Goal: Check status: Check status

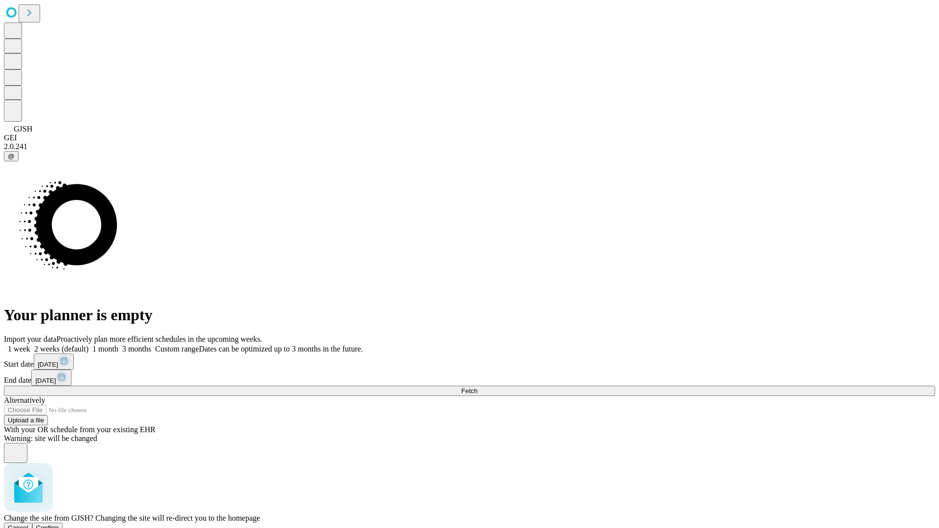
click at [59, 524] on span "Confirm" at bounding box center [47, 527] width 23 height 7
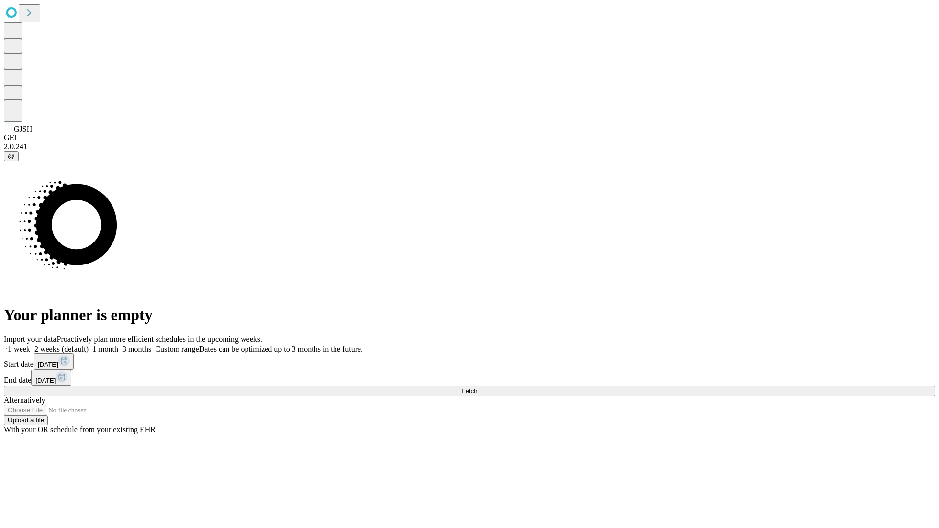
click at [30, 345] on label "1 week" at bounding box center [17, 349] width 26 height 8
click at [477, 387] on span "Fetch" at bounding box center [469, 390] width 16 height 7
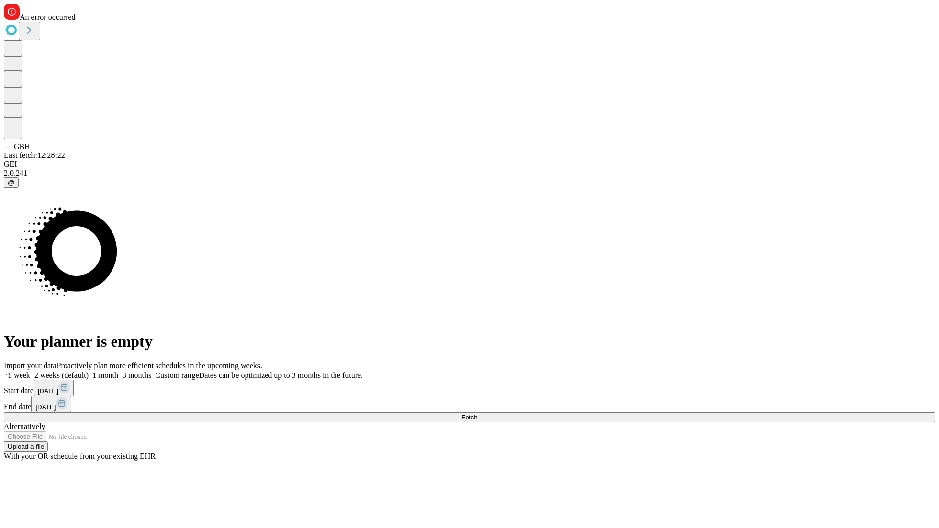
click at [30, 371] on label "1 week" at bounding box center [17, 375] width 26 height 8
click at [477, 414] on span "Fetch" at bounding box center [469, 417] width 16 height 7
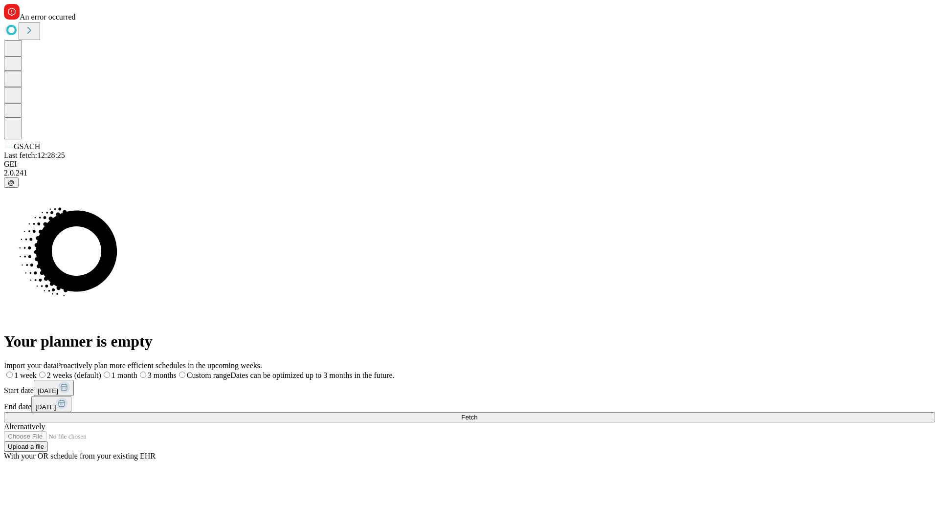
click at [477, 414] on span "Fetch" at bounding box center [469, 417] width 16 height 7
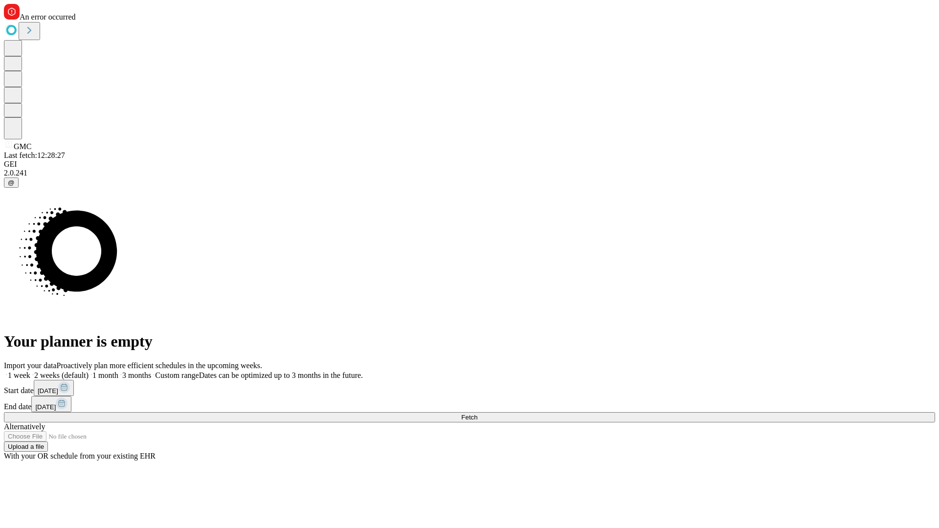
click at [30, 371] on label "1 week" at bounding box center [17, 375] width 26 height 8
click at [477, 414] on span "Fetch" at bounding box center [469, 417] width 16 height 7
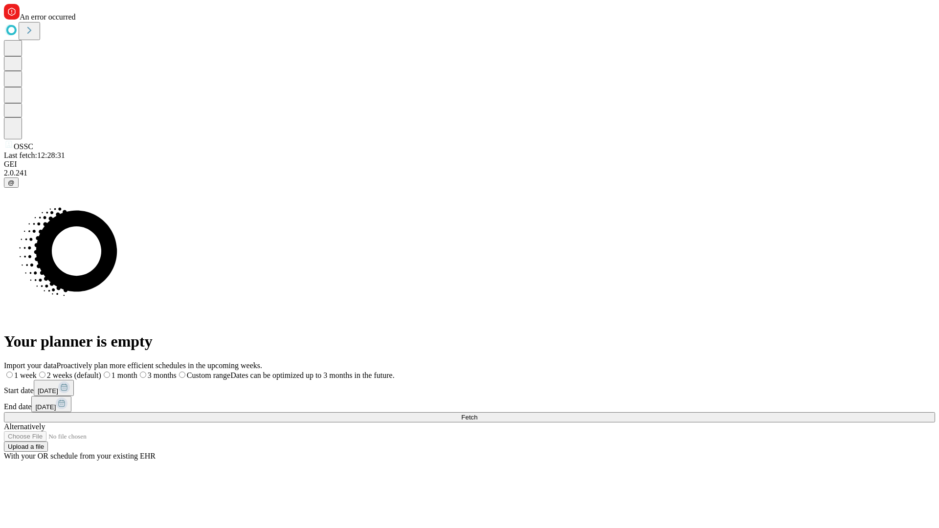
click at [37, 371] on label "1 week" at bounding box center [20, 375] width 33 height 8
click at [477, 414] on span "Fetch" at bounding box center [469, 417] width 16 height 7
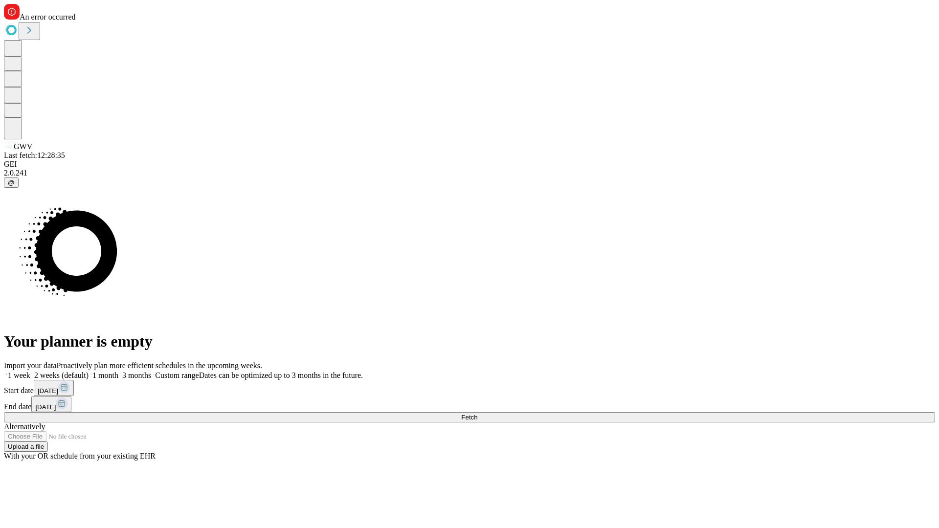
click at [30, 371] on label "1 week" at bounding box center [17, 375] width 26 height 8
click at [477, 414] on span "Fetch" at bounding box center [469, 417] width 16 height 7
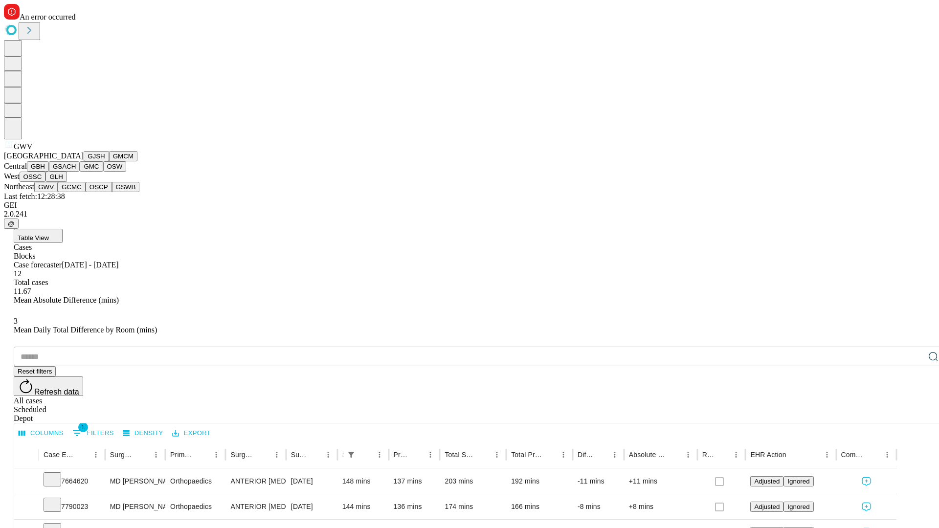
click at [76, 192] on button "GCMC" at bounding box center [72, 187] width 28 height 10
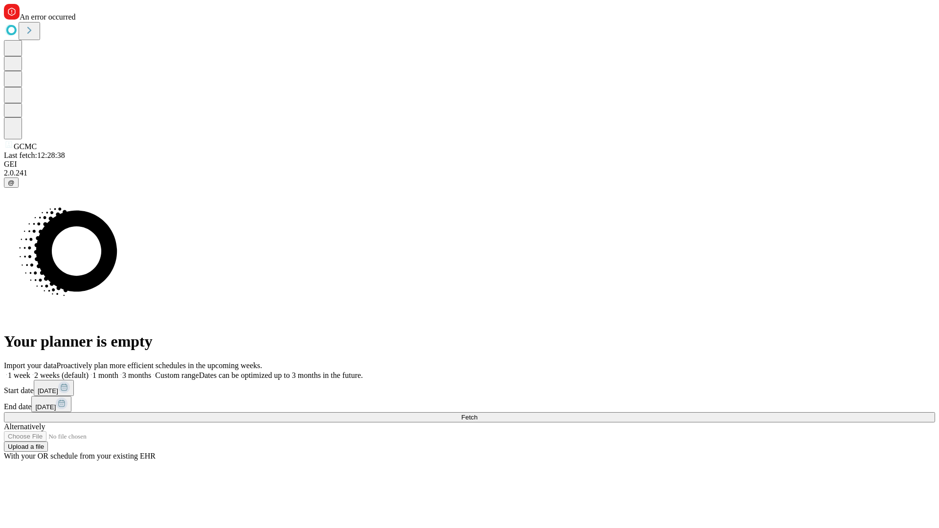
click at [30, 371] on label "1 week" at bounding box center [17, 375] width 26 height 8
click at [477, 414] on span "Fetch" at bounding box center [469, 417] width 16 height 7
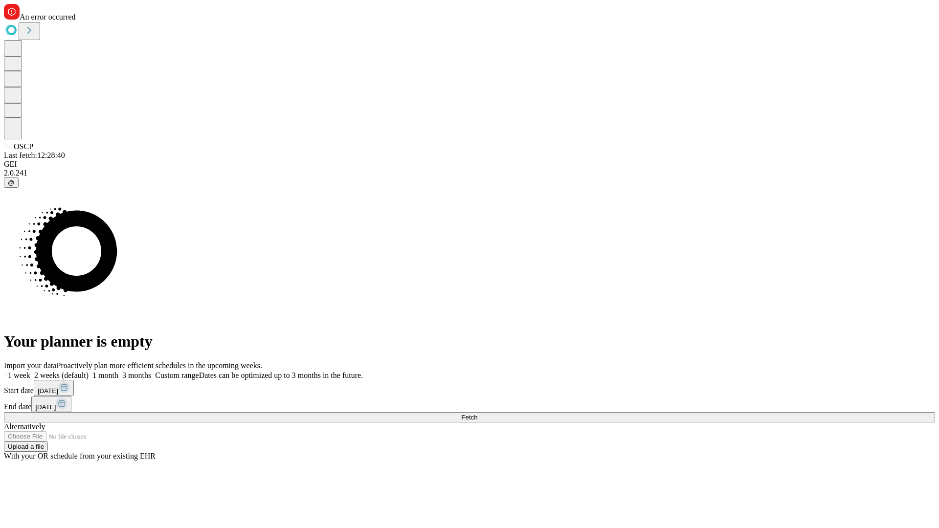
click at [477, 414] on span "Fetch" at bounding box center [469, 417] width 16 height 7
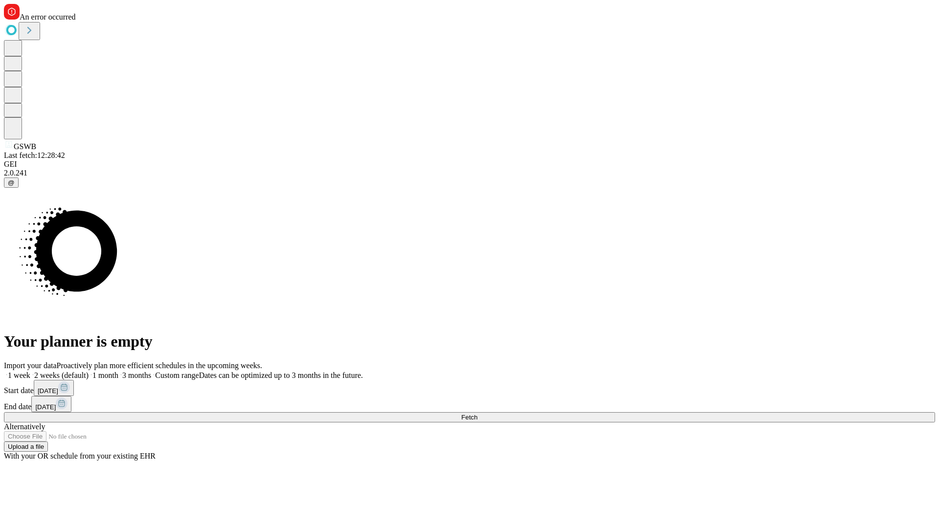
click at [30, 371] on label "1 week" at bounding box center [17, 375] width 26 height 8
click at [477, 414] on span "Fetch" at bounding box center [469, 417] width 16 height 7
